Goal: Information Seeking & Learning: Find specific fact

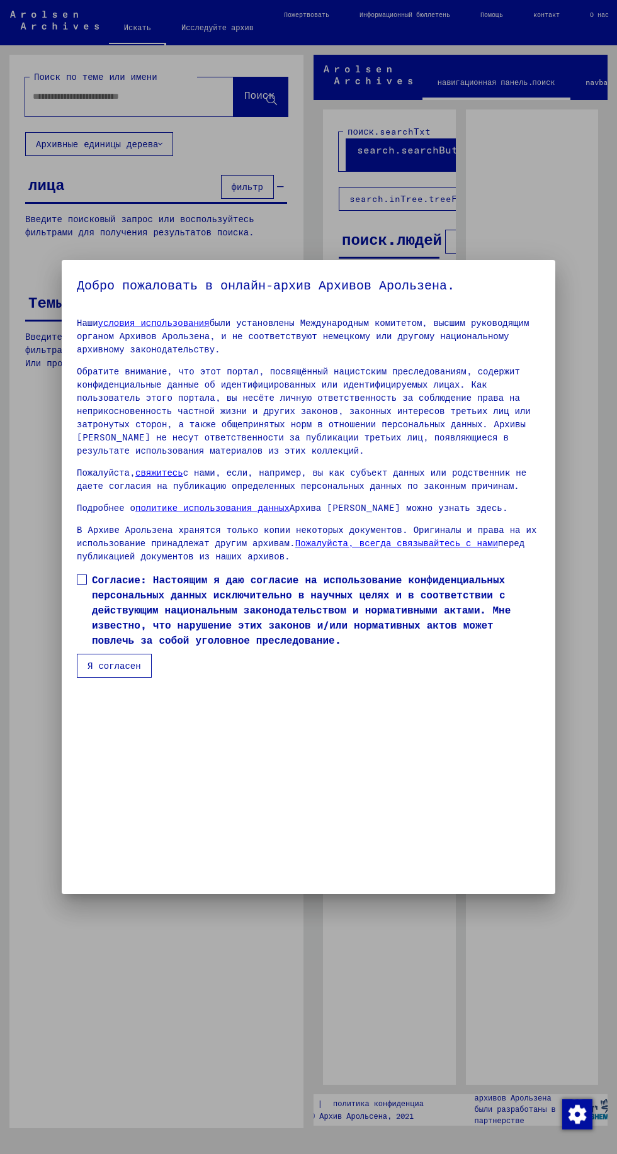
scroll to position [267, 0]
click at [82, 585] on span at bounding box center [82, 579] width 10 height 10
click at [116, 671] on font "Я согласен" at bounding box center [113, 665] width 53 height 11
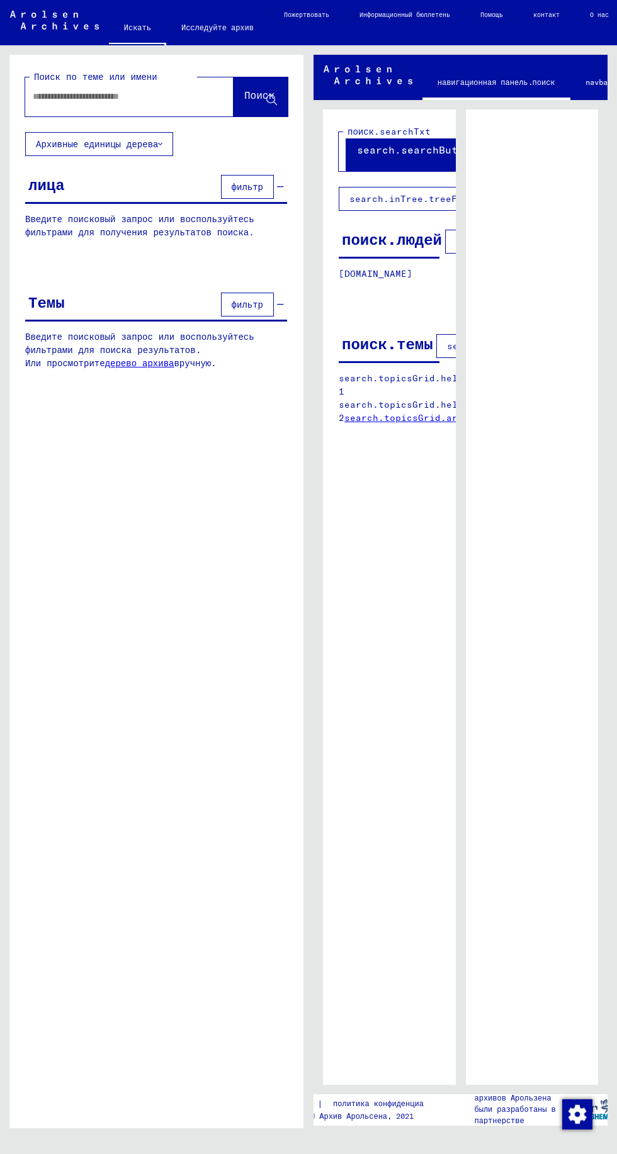
click at [152, 95] on input "text" at bounding box center [118, 96] width 171 height 13
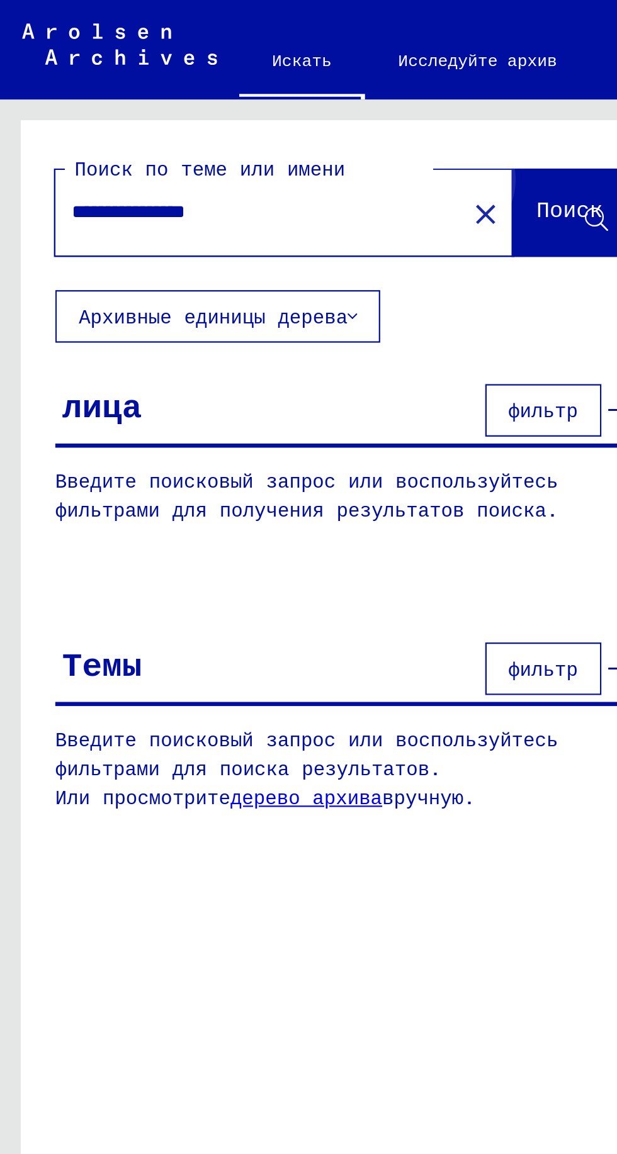
type input "**********"
click at [248, 96] on font "Поиск" at bounding box center [259, 95] width 30 height 13
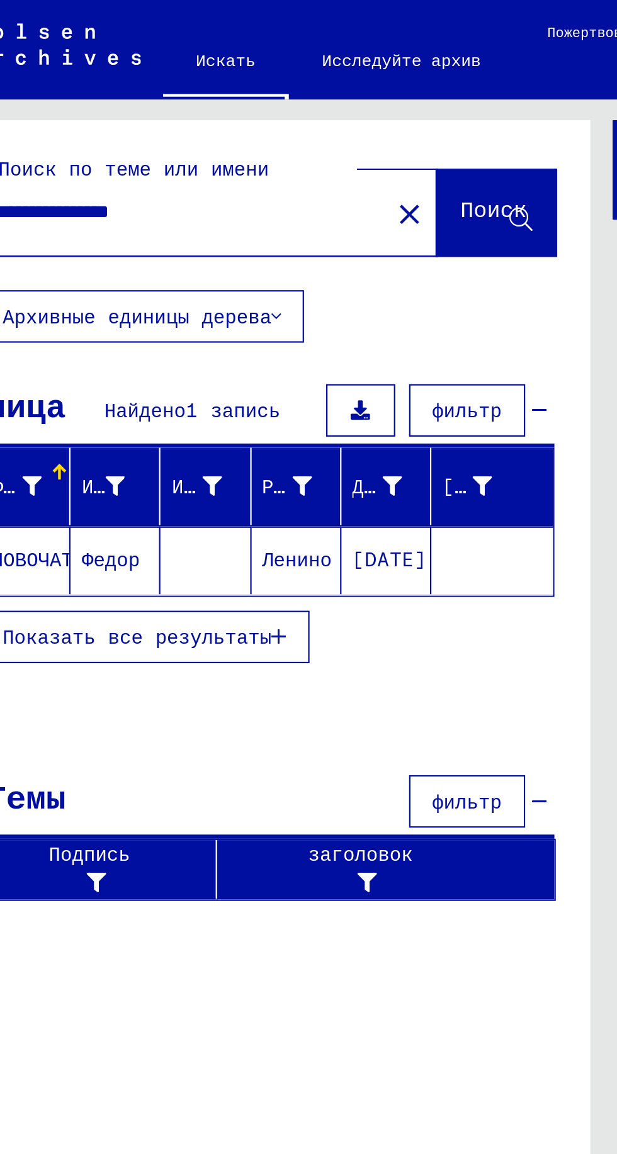
scroll to position [0, 36]
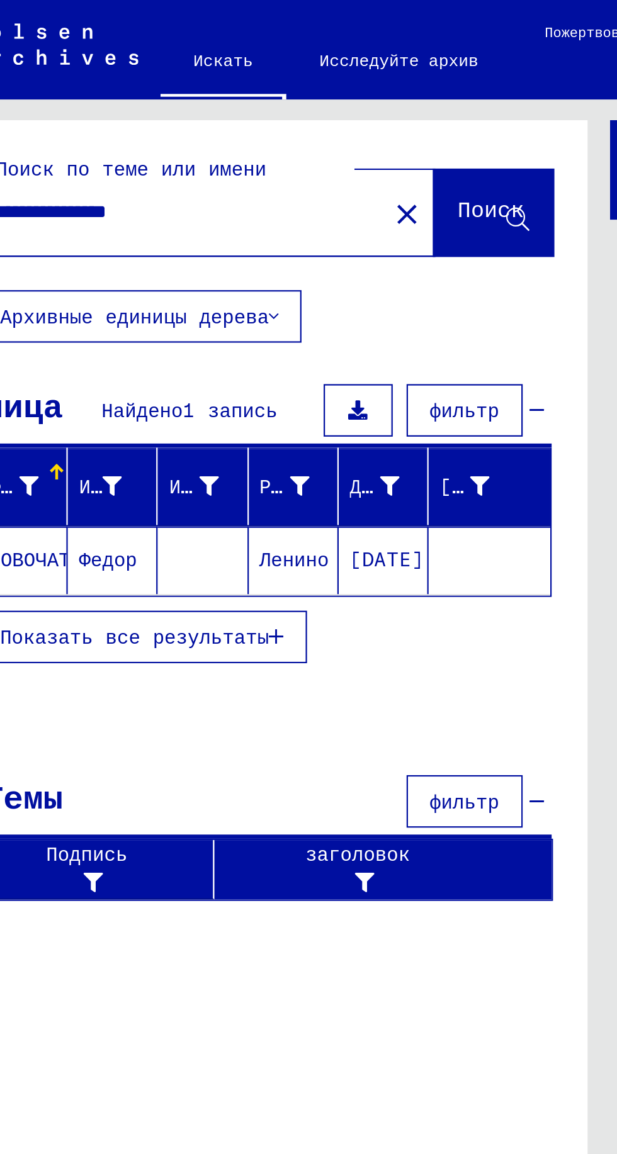
click at [57, 286] on font "Показать все результаты" at bounding box center [61, 289] width 122 height 11
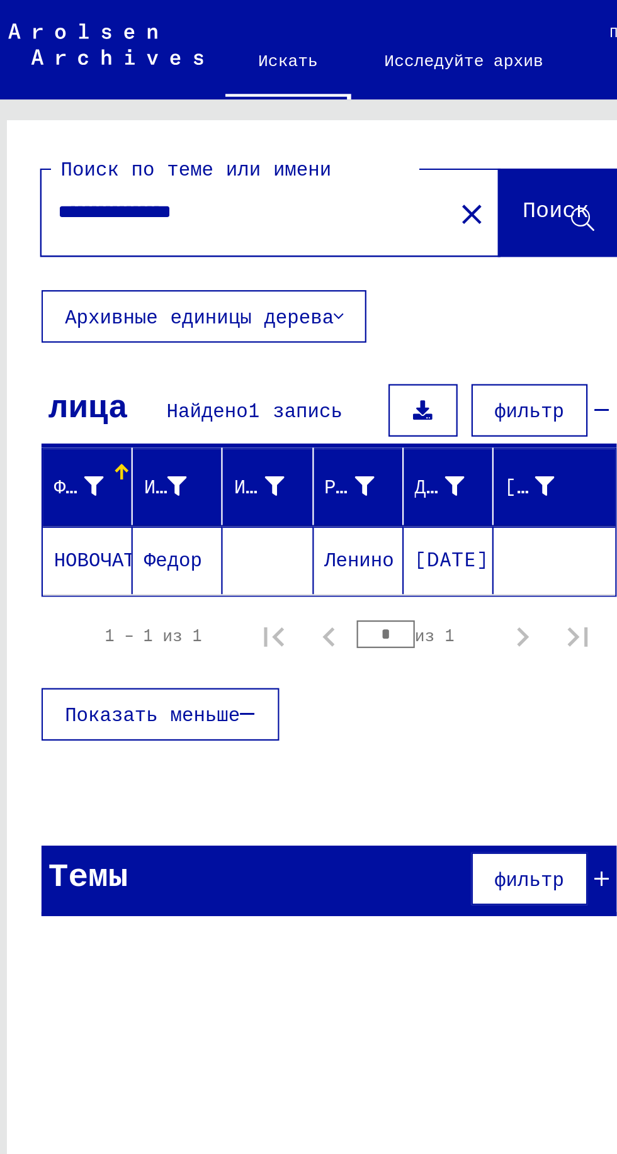
scroll to position [0, 0]
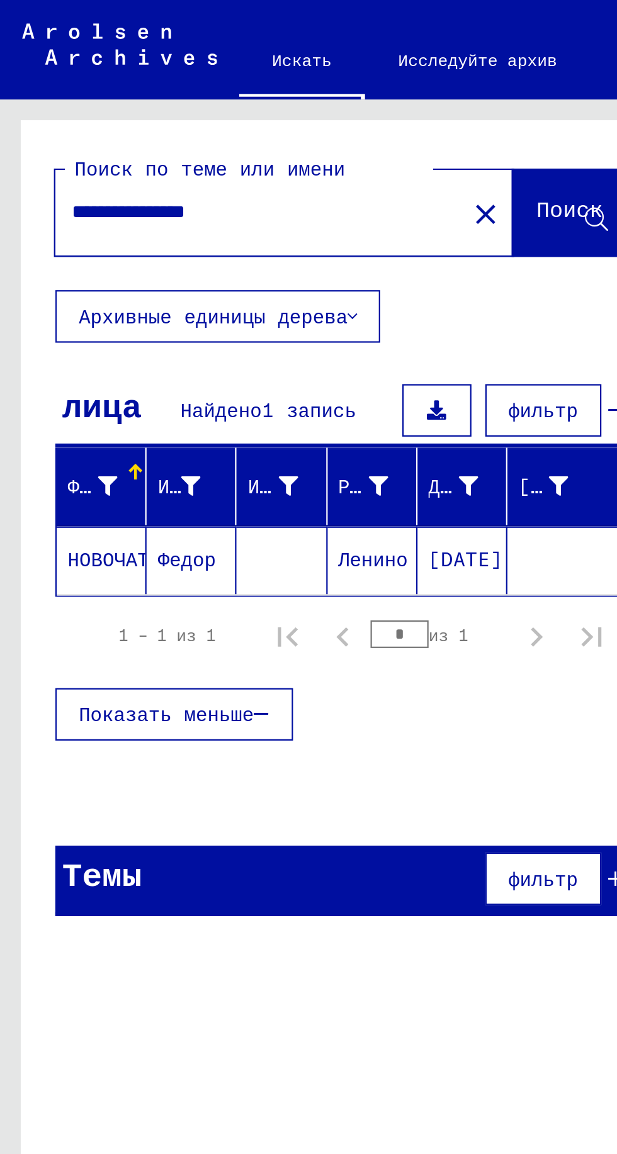
click at [50, 220] on font "Фамилия" at bounding box center [49, 221] width 37 height 11
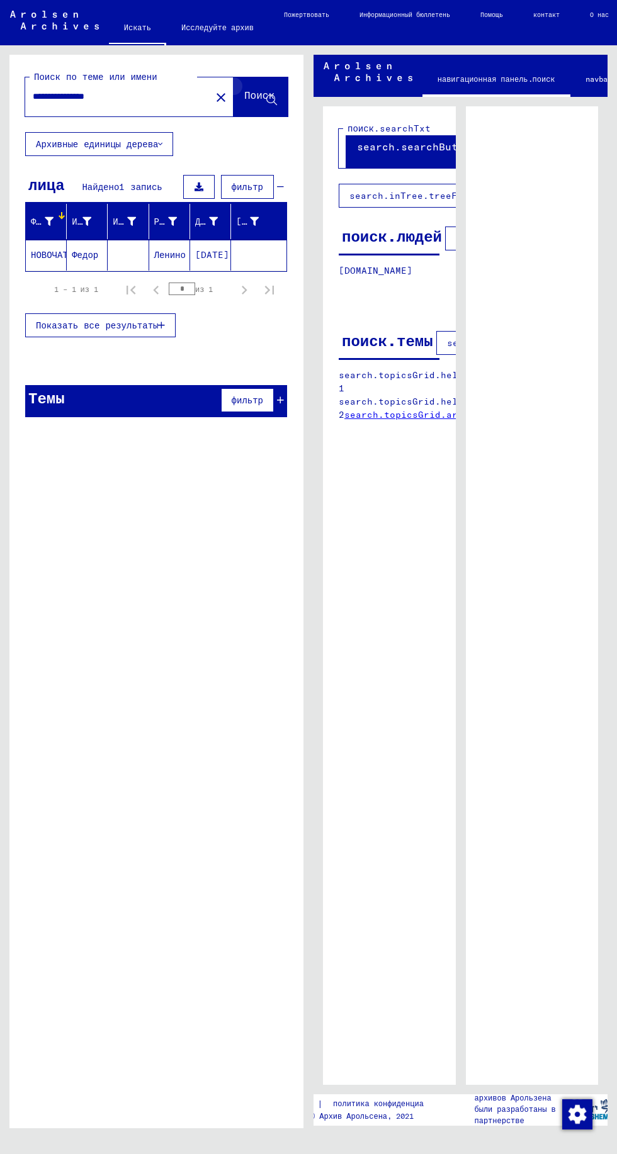
click at [271, 99] on icon at bounding box center [271, 100] width 11 height 11
click at [137, 138] on font "Архивные единицы дерева" at bounding box center [97, 143] width 122 height 11
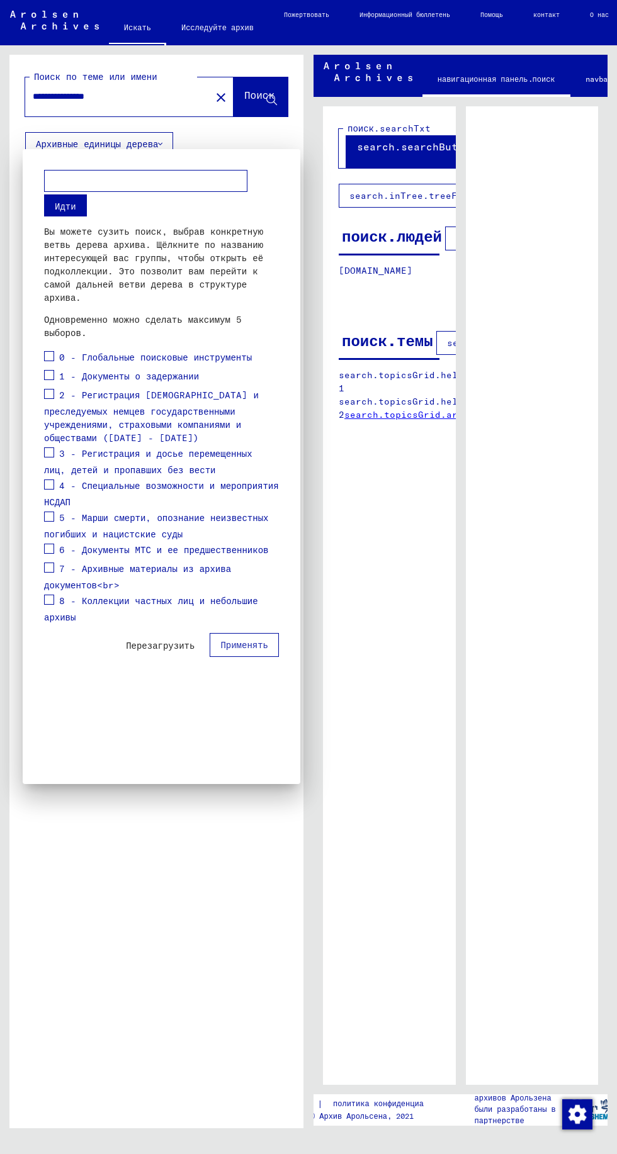
click at [162, 184] on input "text" at bounding box center [145, 181] width 203 height 22
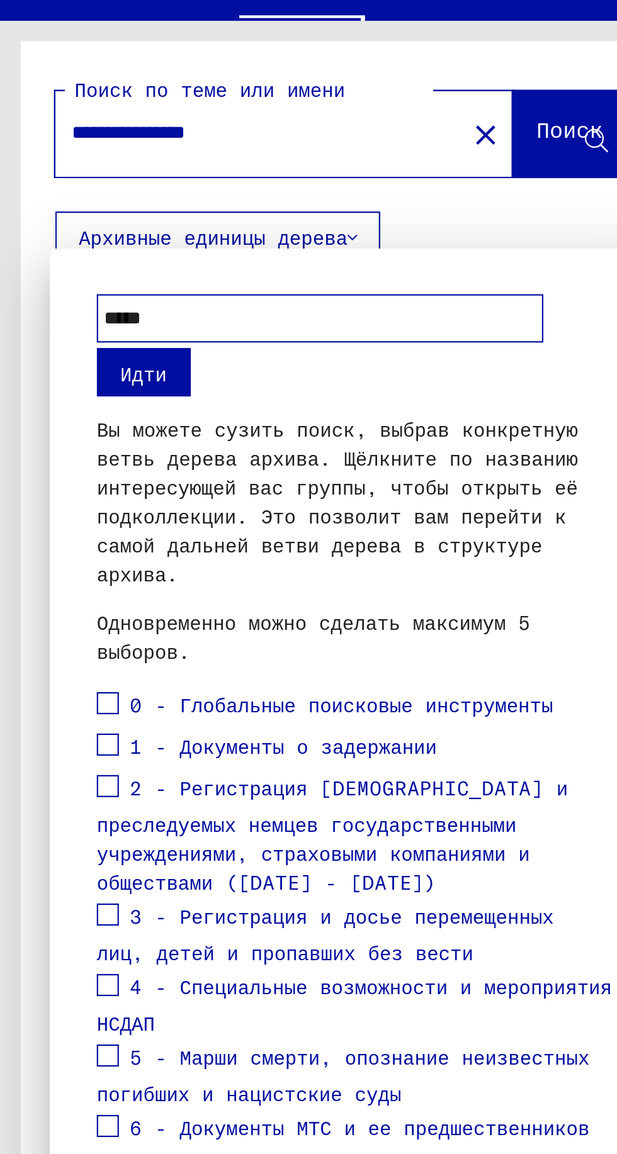
type input "*****"
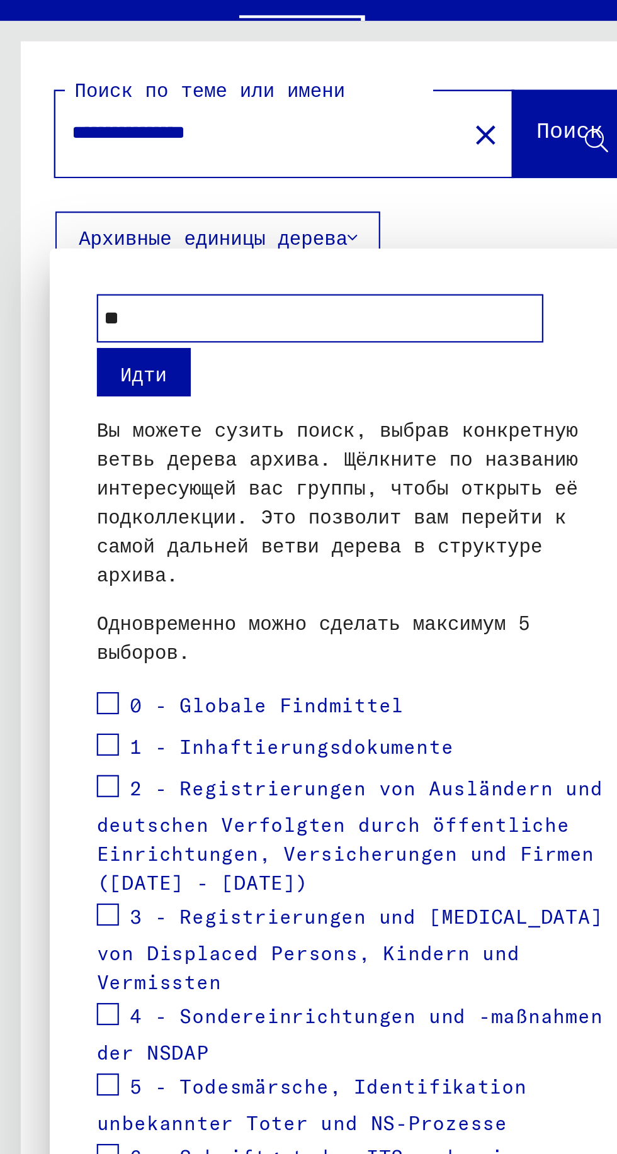
type input "*"
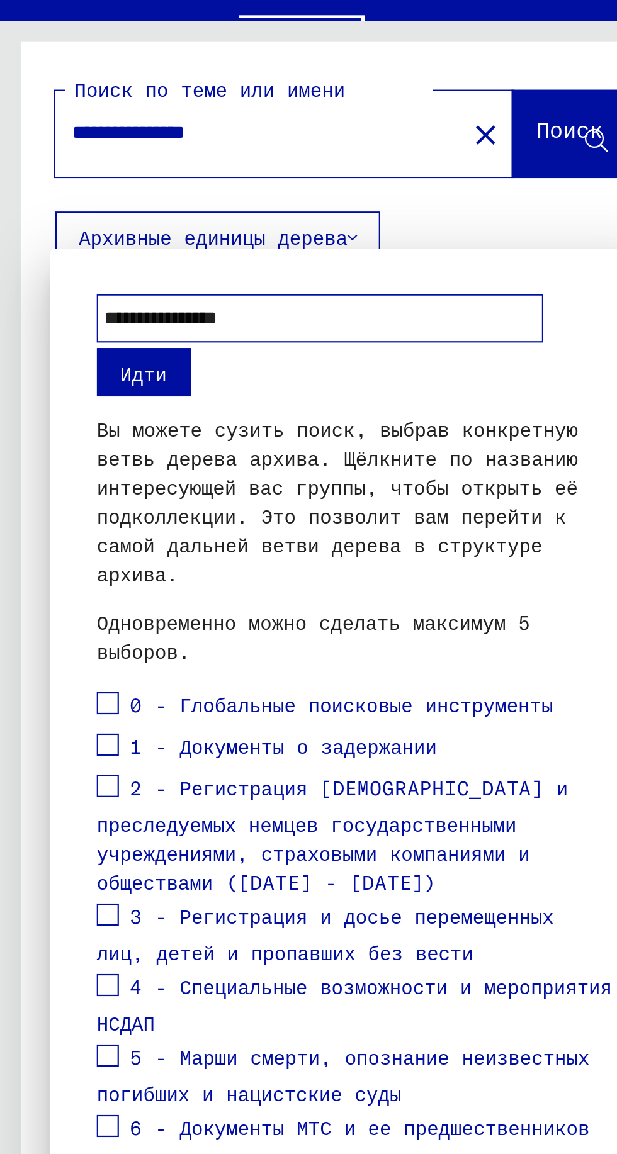
type input "**********"
click at [67, 206] on font "Идти" at bounding box center [65, 206] width 21 height 11
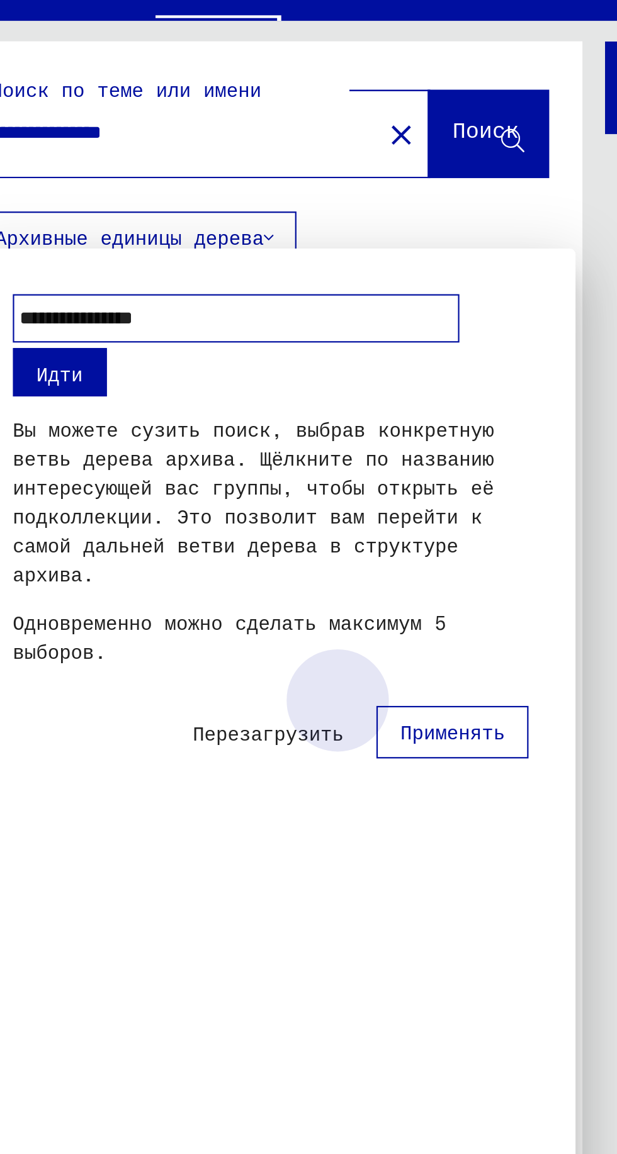
click at [249, 357] on button "Применять" at bounding box center [244, 369] width 69 height 24
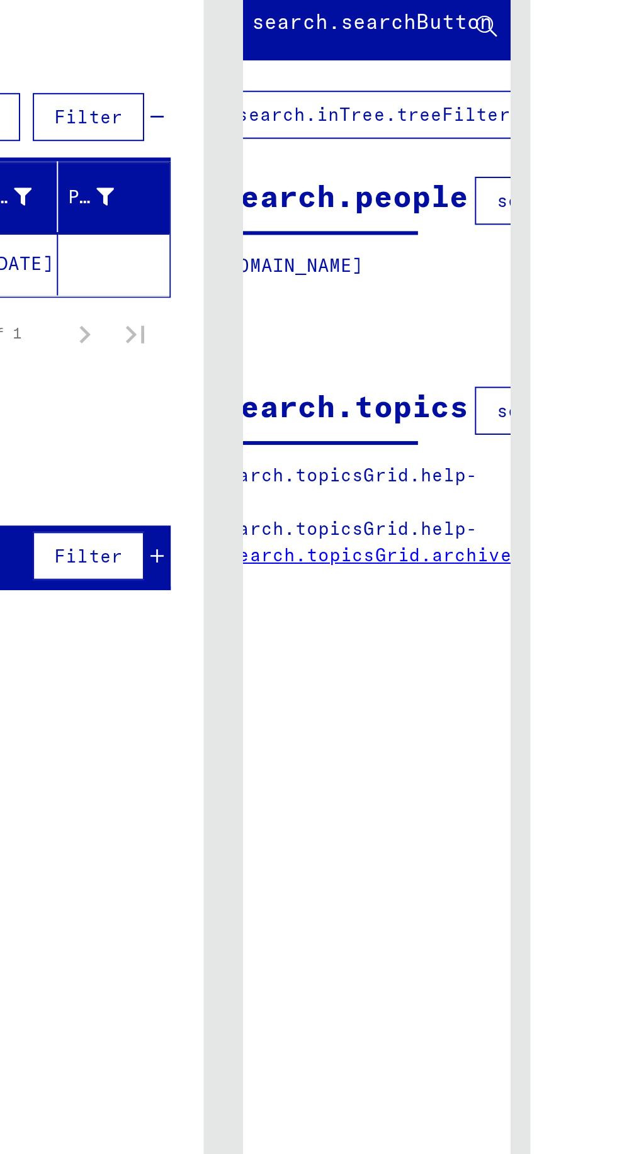
scroll to position [0, 37]
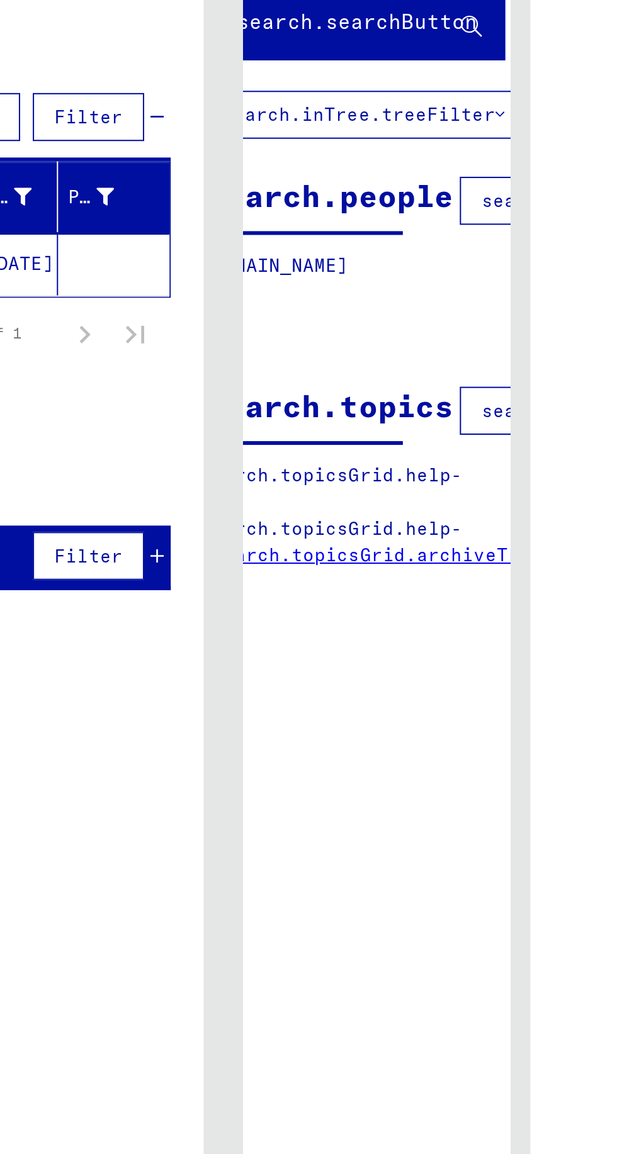
click at [434, 354] on button "search.columnFilter.filter" at bounding box center [514, 346] width 168 height 24
click at [440, 336] on button "search.columnFilter.filter" at bounding box center [514, 346] width 168 height 24
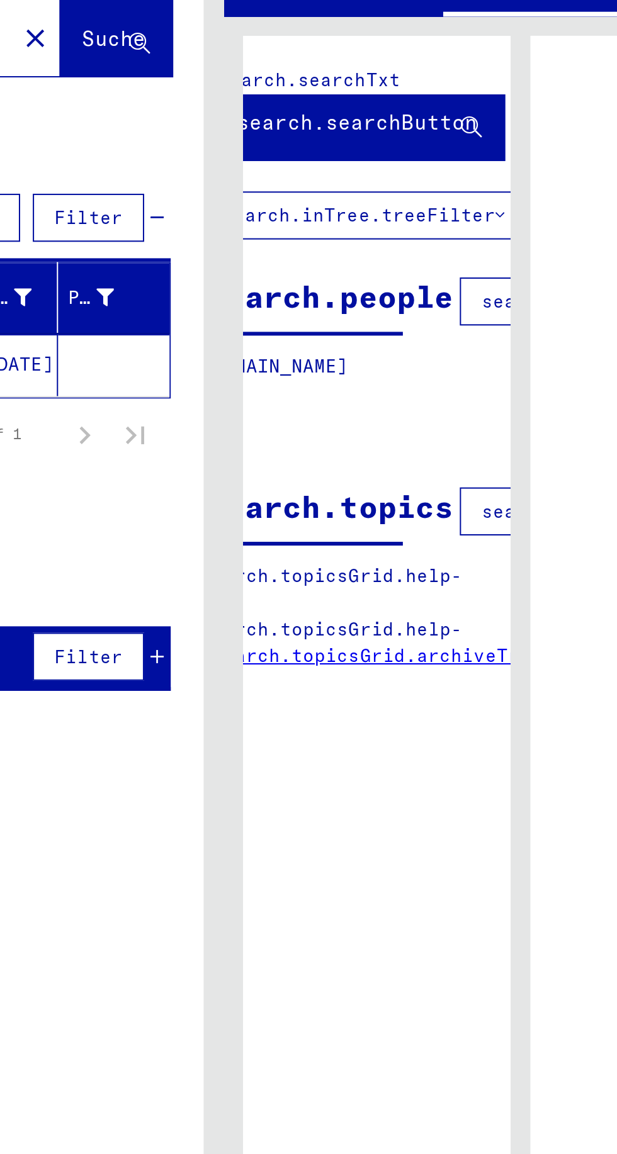
click at [431, 248] on button "search.columnFilter.filter" at bounding box center [514, 242] width 168 height 24
click at [376, 277] on p "[DOMAIN_NAME]" at bounding box center [351, 273] width 101 height 13
click at [372, 273] on p "[DOMAIN_NAME]" at bounding box center [351, 273] width 101 height 13
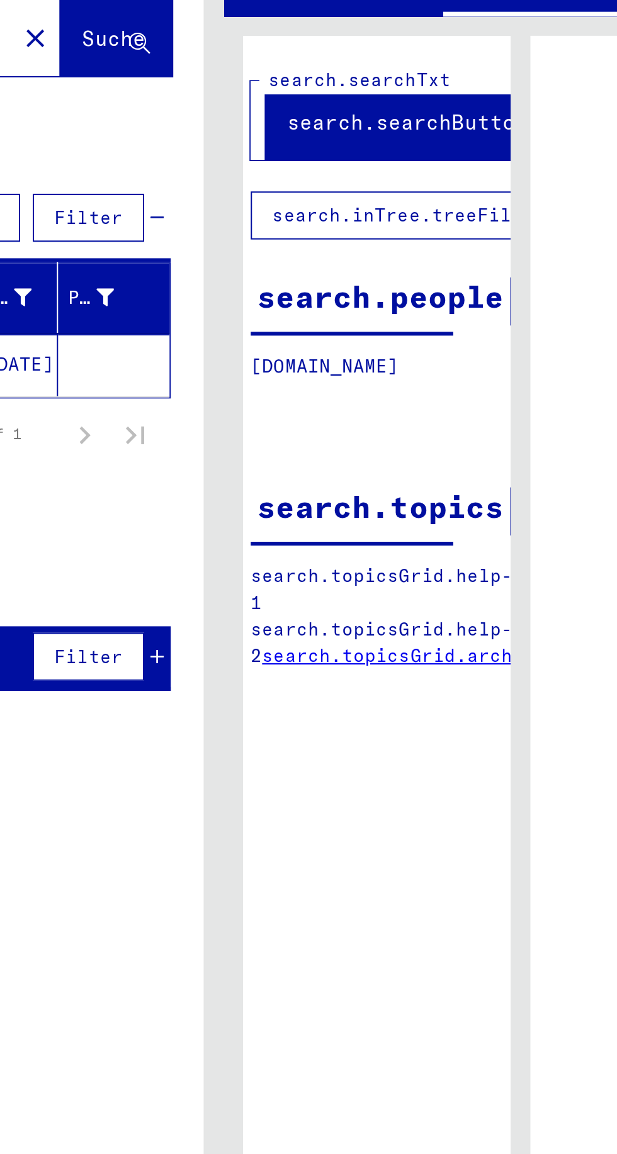
scroll to position [0, 0]
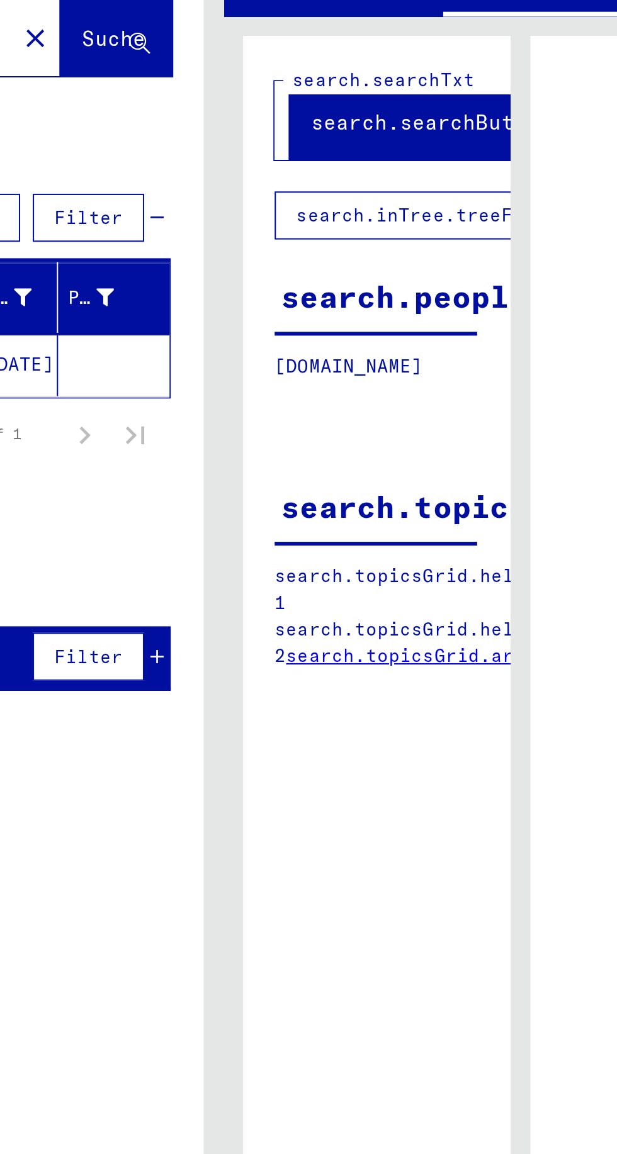
click at [378, 238] on div "search.people" at bounding box center [403, 239] width 123 height 23
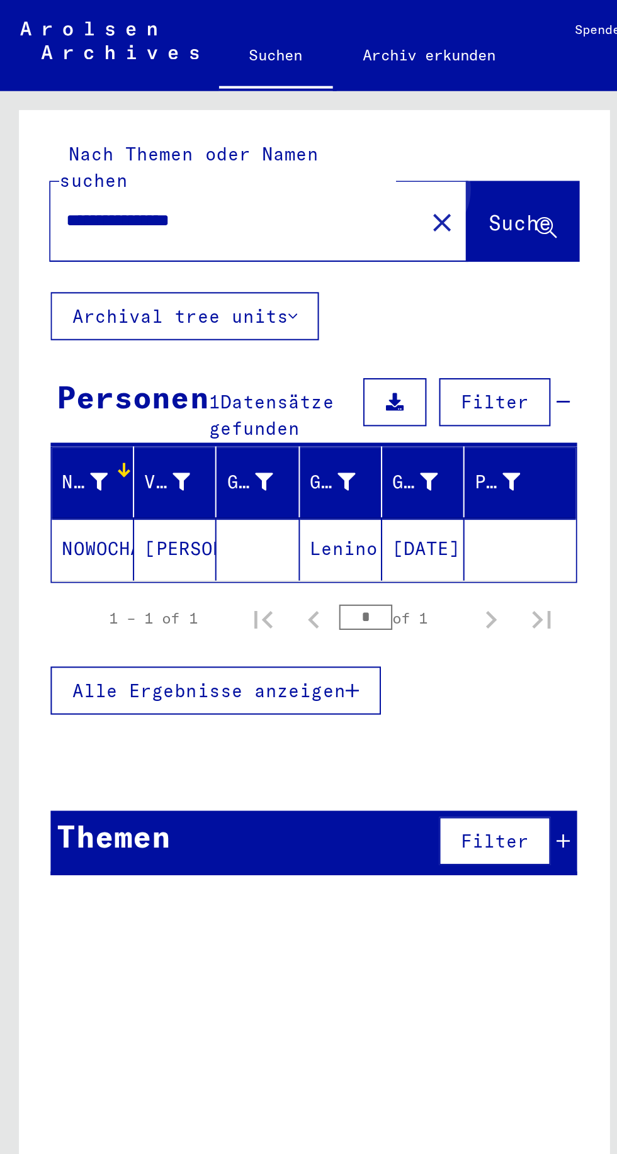
click at [252, 104] on span "Suche" at bounding box center [258, 110] width 31 height 13
click at [245, 104] on span "Suche" at bounding box center [258, 110] width 31 height 13
click at [251, 104] on span "Suche" at bounding box center [258, 110] width 31 height 13
click at [49, 235] on icon at bounding box center [49, 239] width 9 height 9
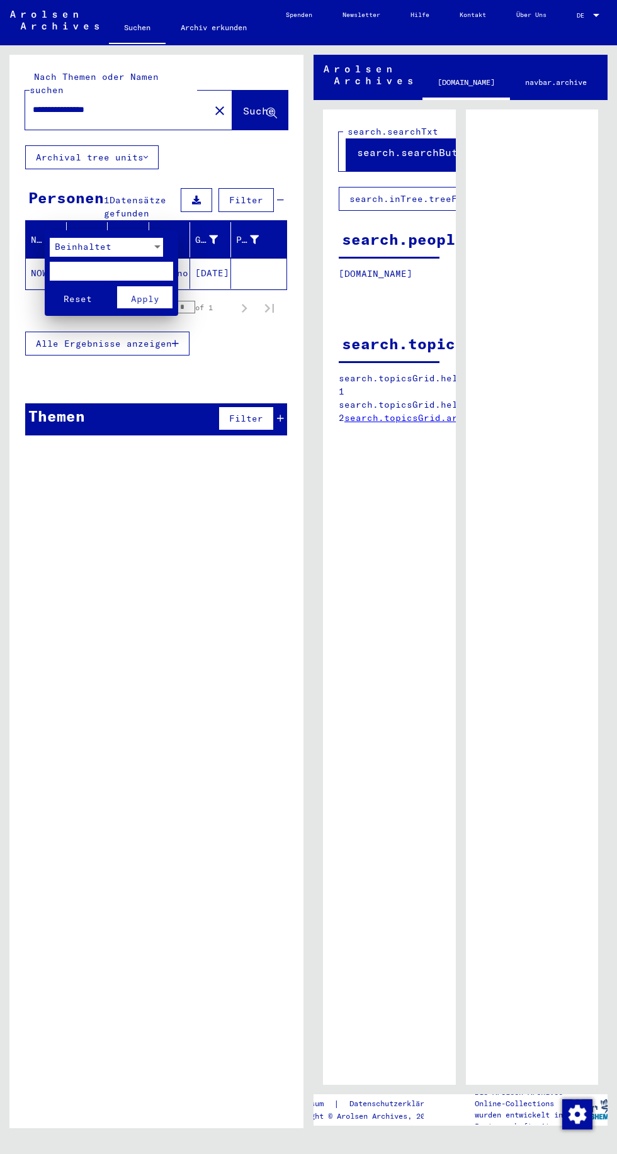
click at [540, 63] on div at bounding box center [308, 577] width 617 height 1154
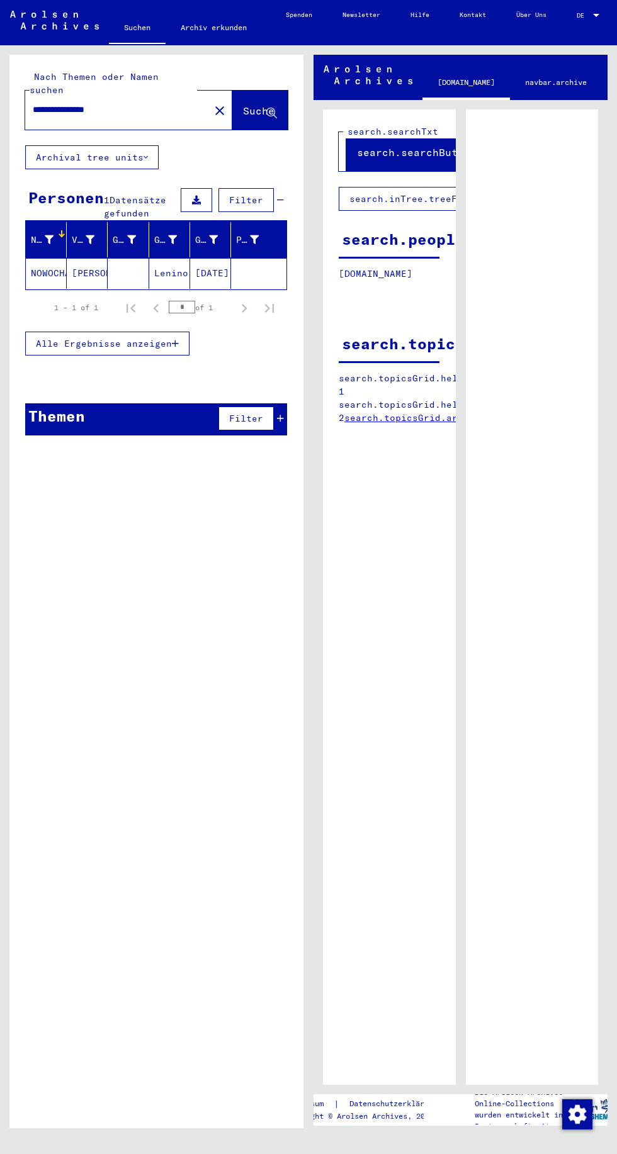
click at [549, 82] on link "navbar.archive" at bounding box center [556, 82] width 92 height 30
click at [62, 258] on mat-cell "NOWOCHATKO" at bounding box center [46, 273] width 41 height 31
